Goal: Complete application form

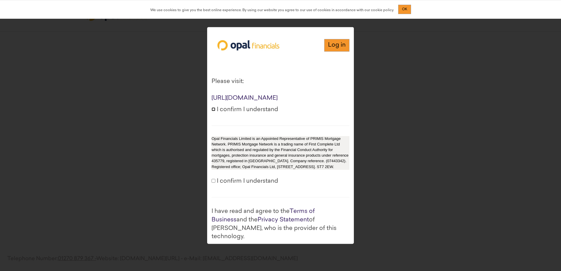
click at [212, 111] on input "I confirm I understand" at bounding box center [214, 109] width 4 height 4
checkbox input "true"
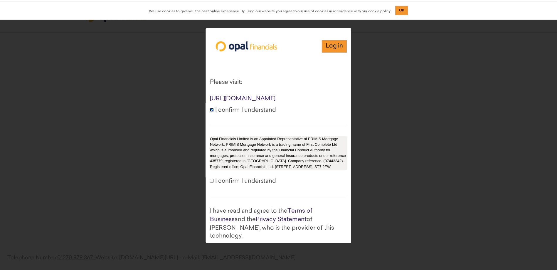
scroll to position [45, 0]
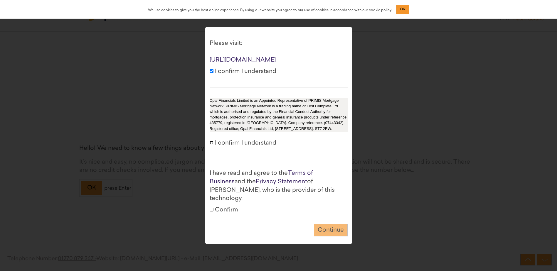
drag, startPoint x: 213, startPoint y: 148, endPoint x: 212, endPoint y: 178, distance: 29.0
click at [213, 145] on input "I confirm I understand" at bounding box center [211, 143] width 4 height 4
checkbox input "true"
drag, startPoint x: 212, startPoint y: 206, endPoint x: 217, endPoint y: 208, distance: 5.9
click at [212, 208] on input "Confirm" at bounding box center [211, 210] width 4 height 4
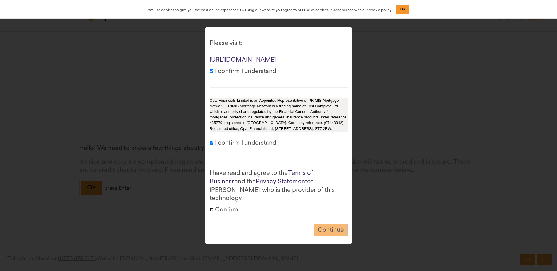
checkbox input "true"
click at [329, 230] on button "Continue" at bounding box center [331, 230] width 34 height 13
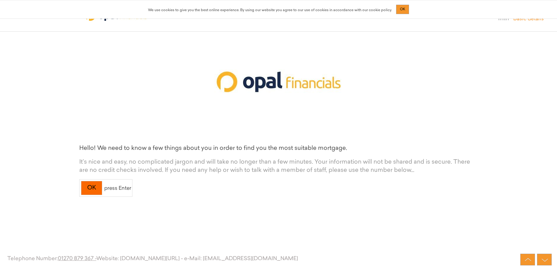
click at [91, 189] on div "OK" at bounding box center [91, 188] width 21 height 14
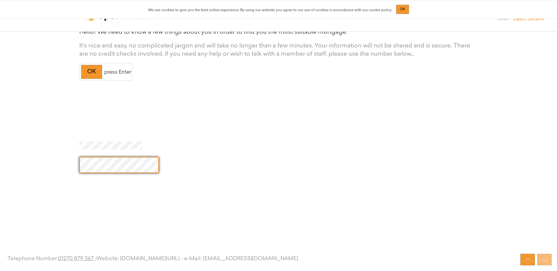
scroll to position [116, 0]
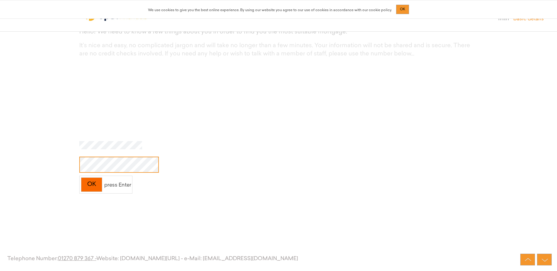
click at [92, 182] on div "OK" at bounding box center [91, 185] width 21 height 14
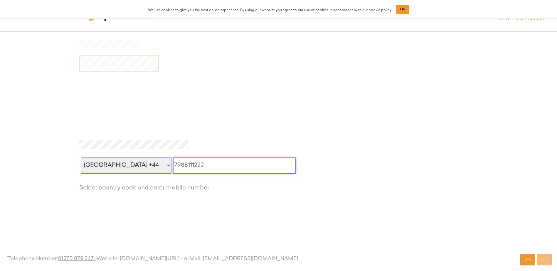
scroll to position [215, 0]
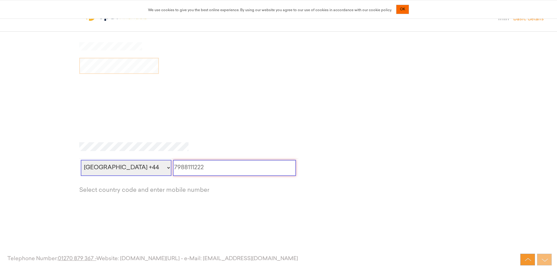
click at [405, 6] on div "OK" at bounding box center [402, 9] width 13 height 9
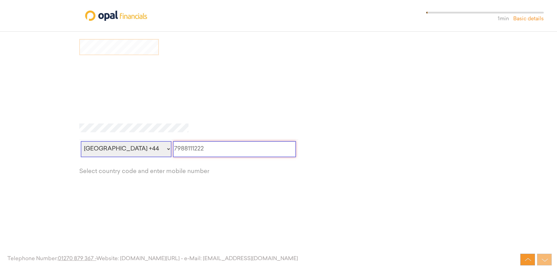
drag, startPoint x: 556, startPoint y: 145, endPoint x: 559, endPoint y: 153, distance: 8.5
click at [557, 153] on html "Hello! We need to know a few things about you in order to find you the most sui…" at bounding box center [278, 35] width 557 height 501
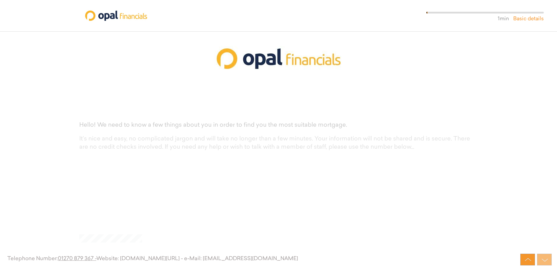
scroll to position [0, 0]
